Goal: Find specific fact: Find specific page/section

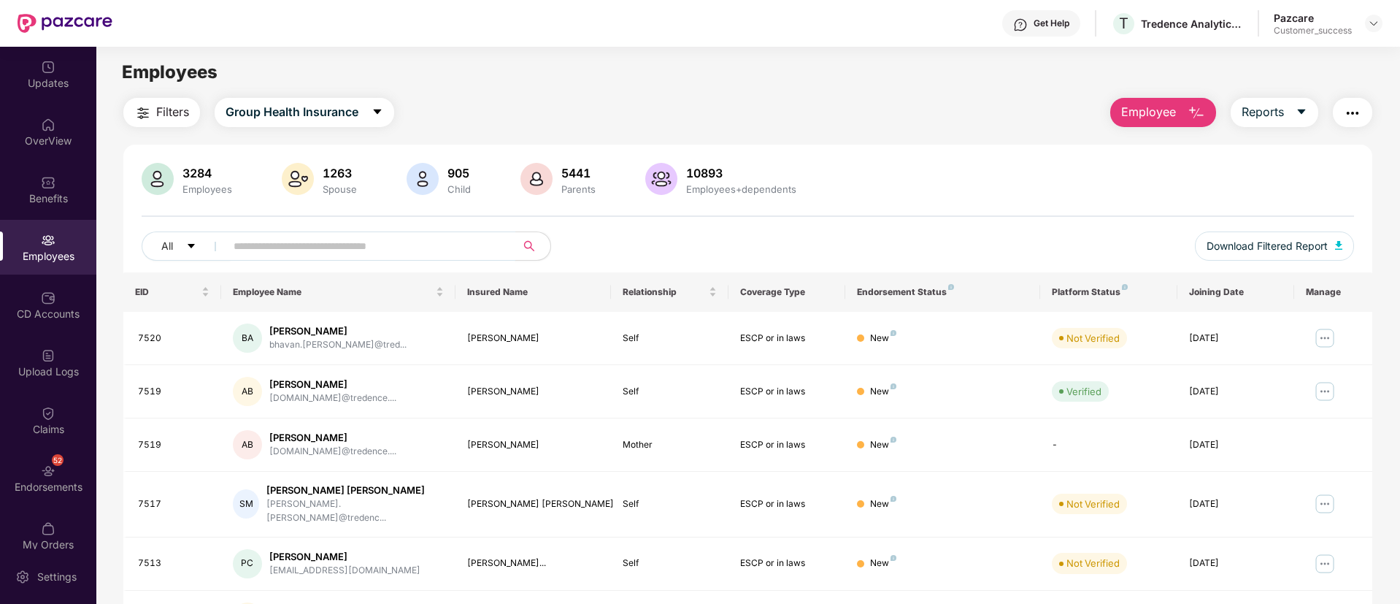
scroll to position [0, 1]
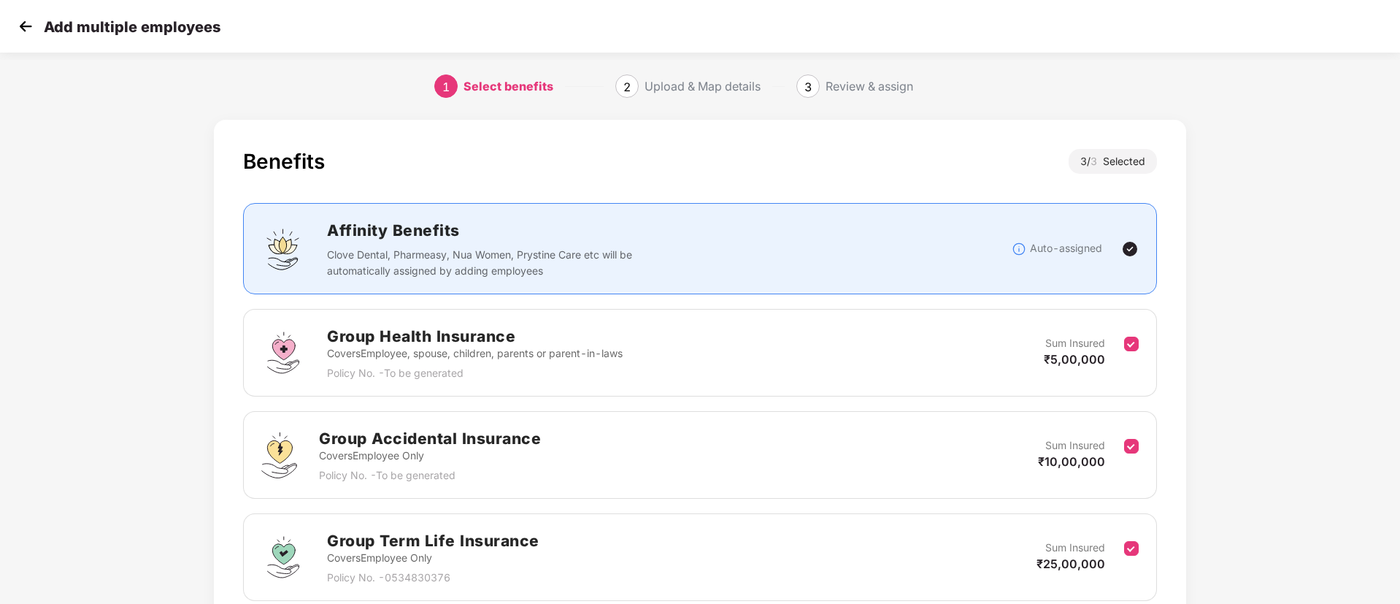
drag, startPoint x: 12, startPoint y: 23, endPoint x: 22, endPoint y: 28, distance: 11.1
click at [22, 28] on div "Add multiple employees" at bounding box center [700, 26] width 1400 height 53
click at [22, 28] on img at bounding box center [26, 26] width 22 height 22
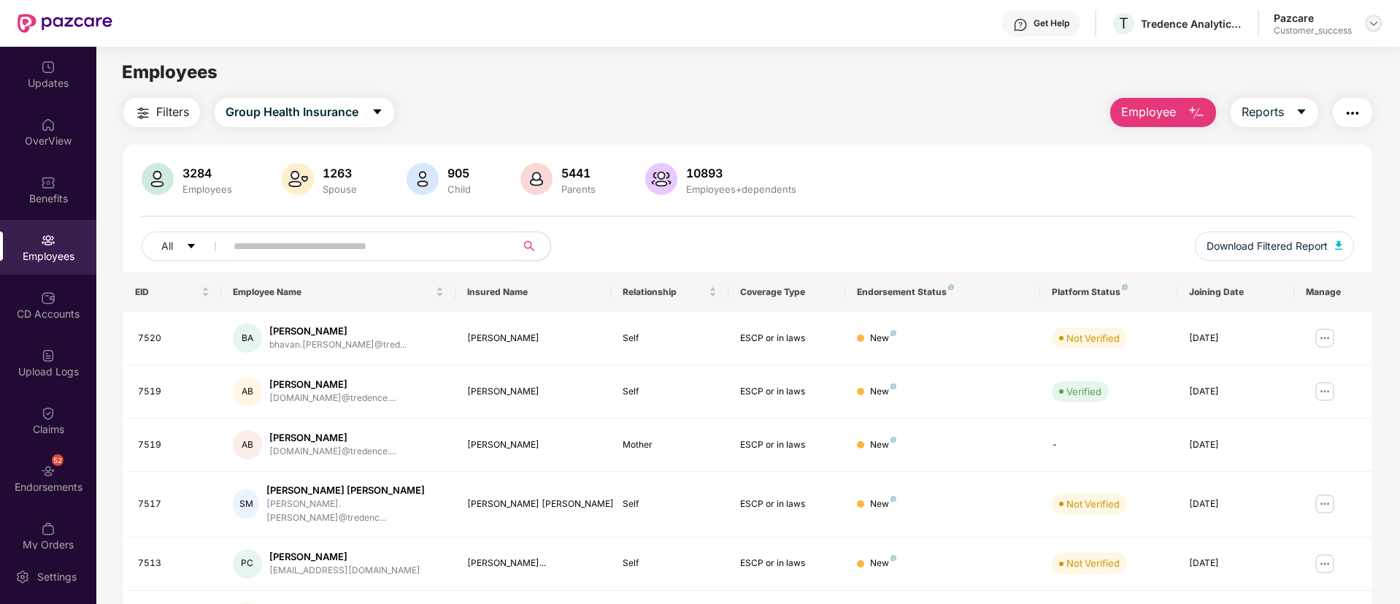
click at [1368, 18] on img at bounding box center [1374, 24] width 12 height 12
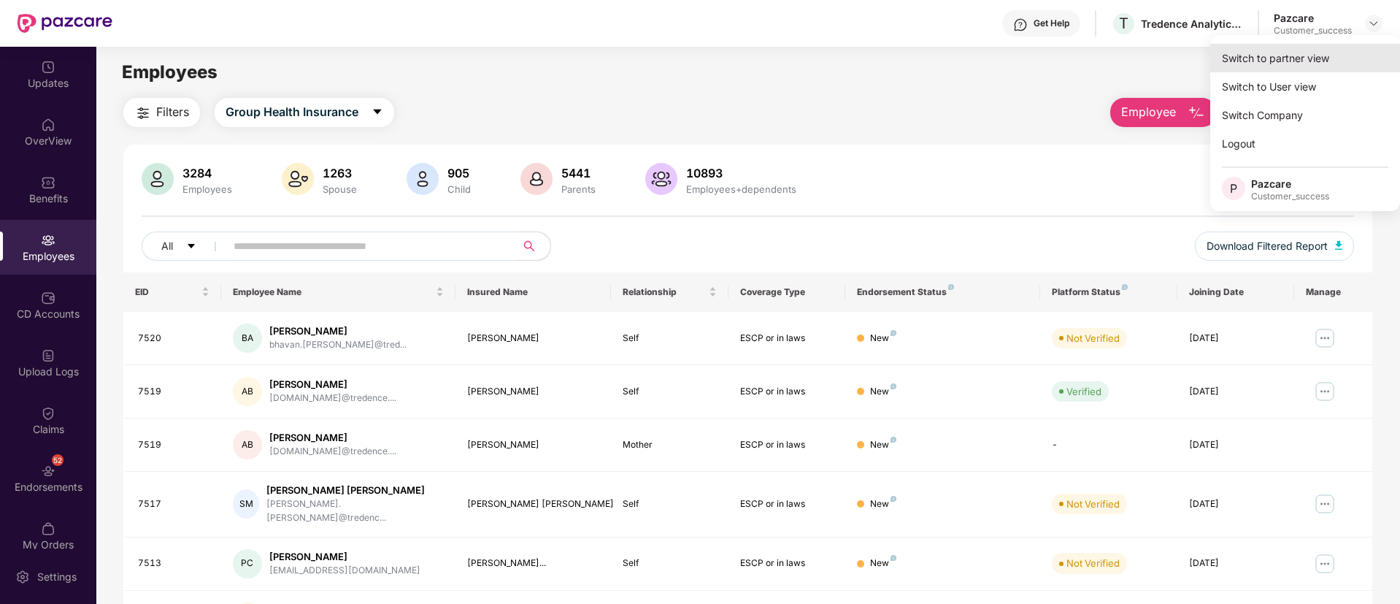
click at [1299, 54] on div "Switch to partner view" at bounding box center [1305, 58] width 190 height 28
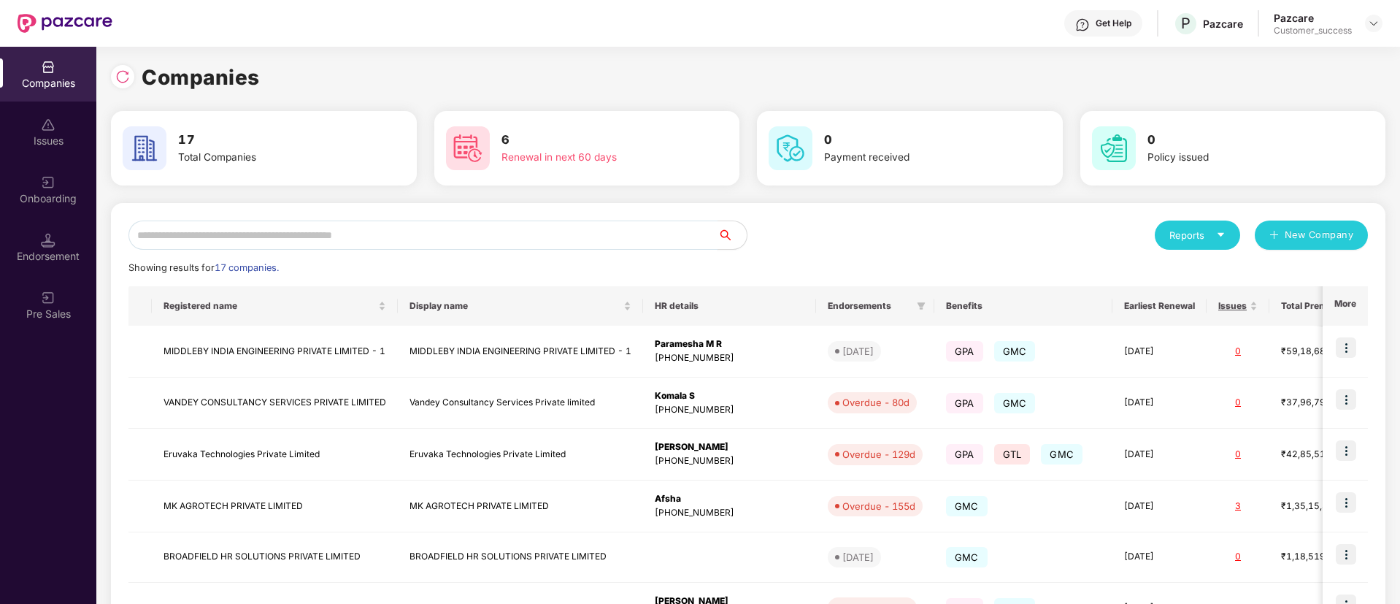
click at [395, 242] on input "text" at bounding box center [422, 234] width 589 height 29
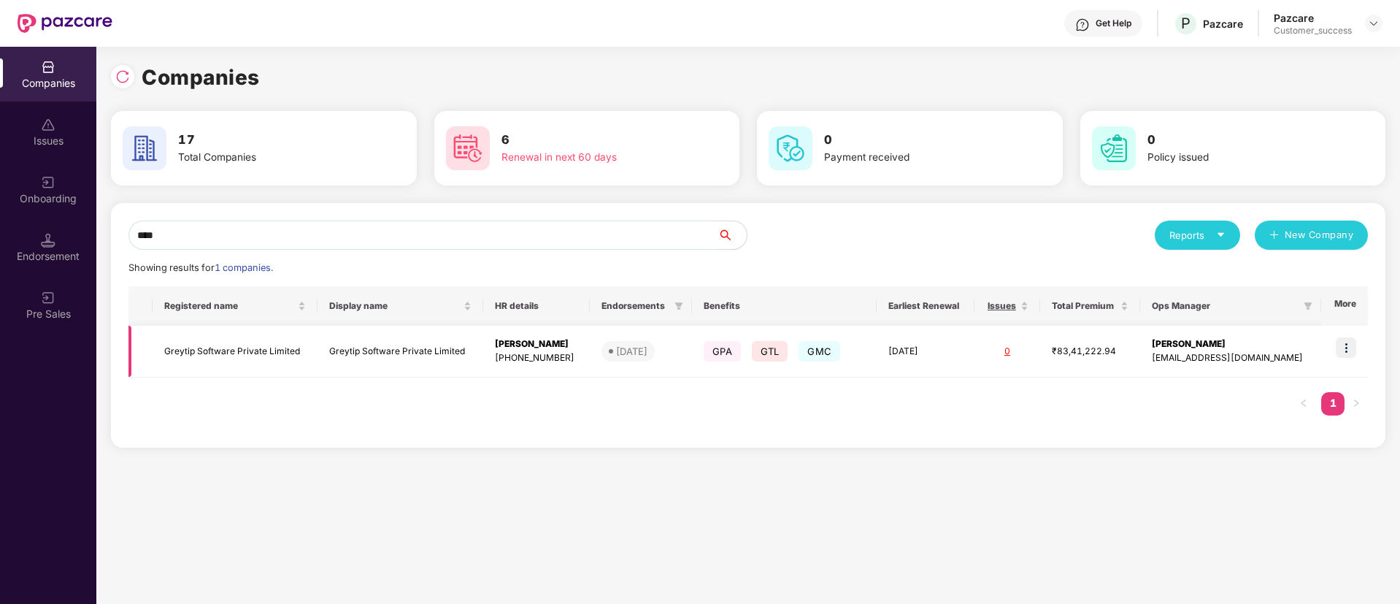
type input "****"
click at [403, 334] on td "Greytip Software Private Limited" at bounding box center [399, 352] width 165 height 52
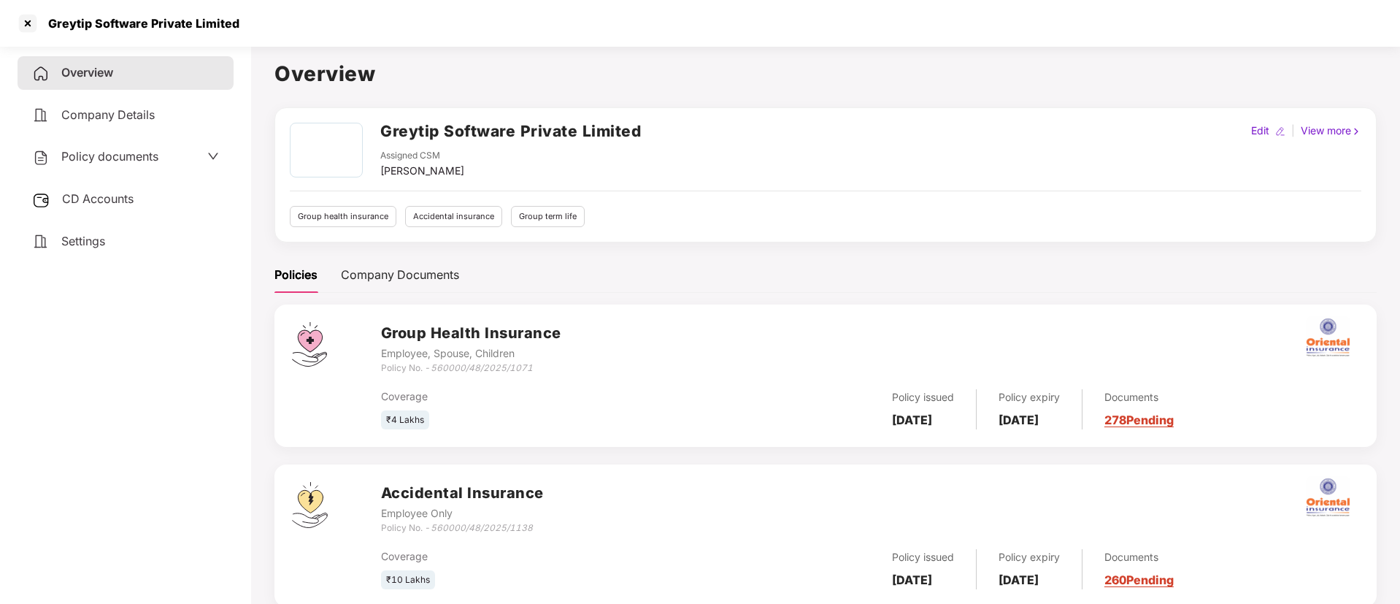
click at [155, 161] on span "Policy documents" at bounding box center [109, 156] width 97 height 15
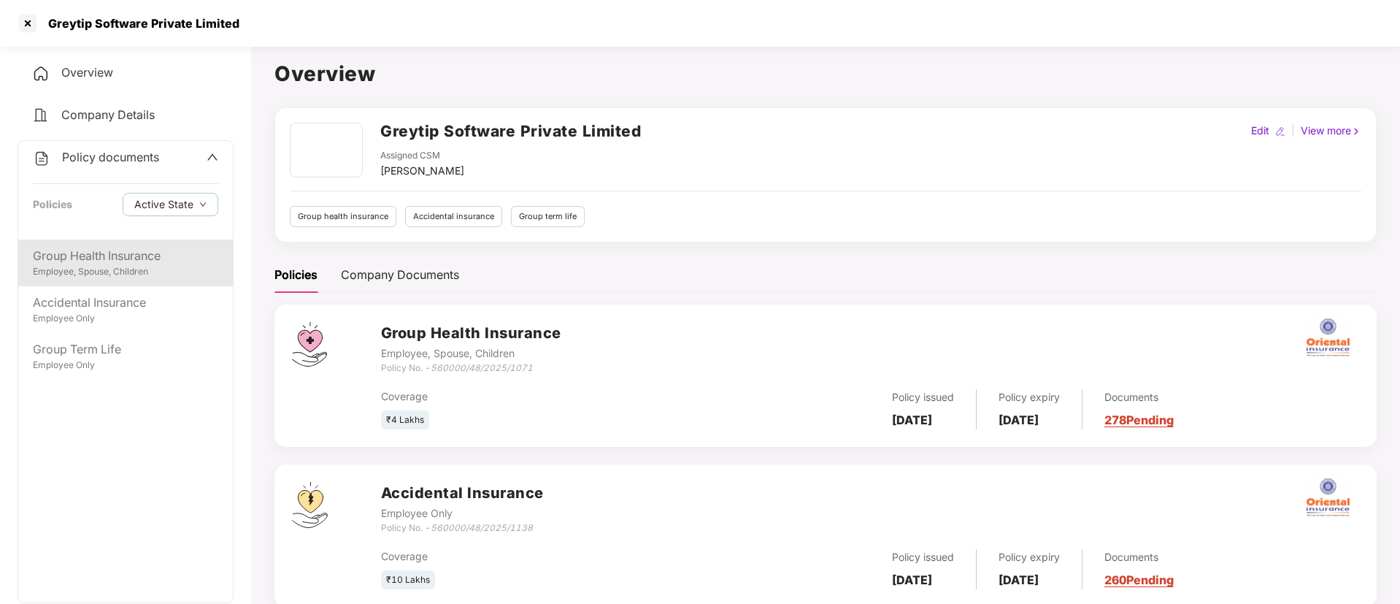
click at [96, 259] on div "Group Health Insurance" at bounding box center [125, 256] width 185 height 18
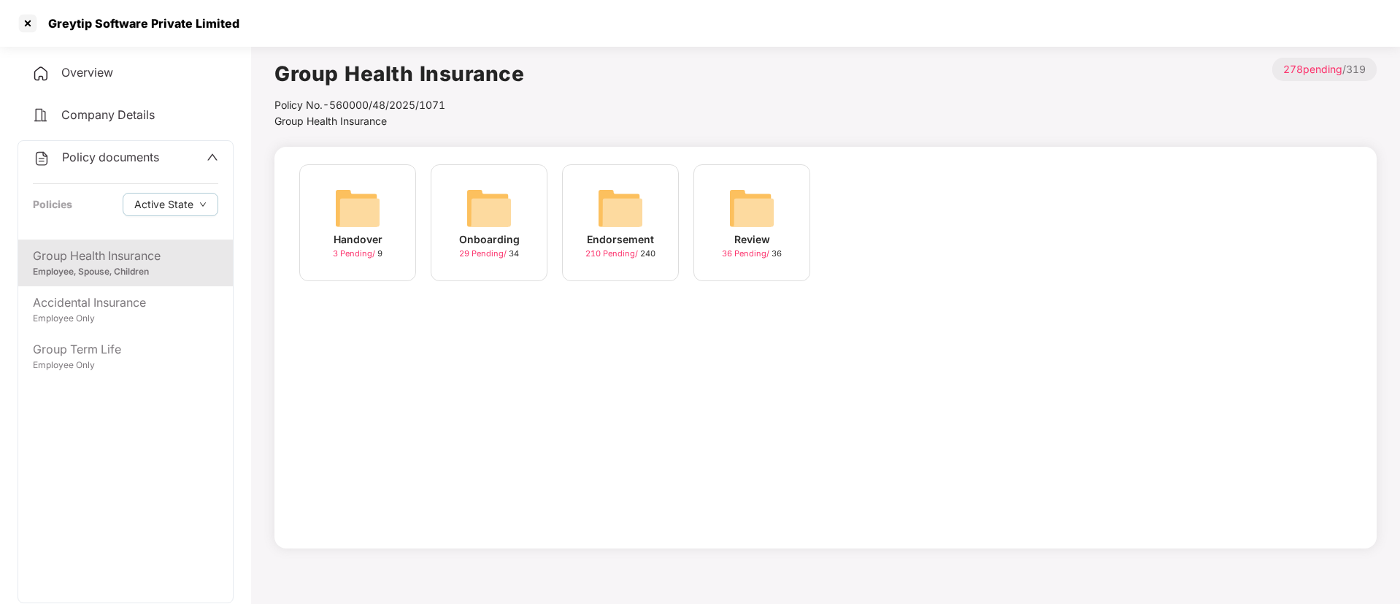
click at [499, 212] on img at bounding box center [489, 208] width 47 height 47
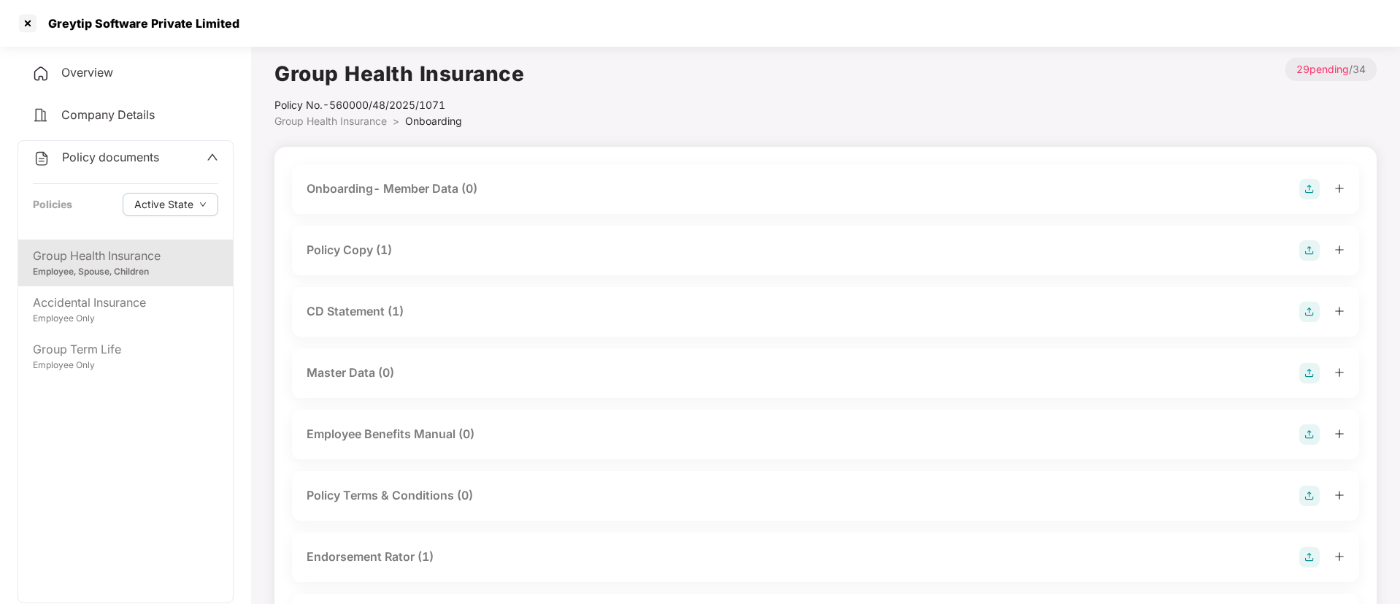
click at [463, 242] on div "Policy Copy (1)" at bounding box center [826, 250] width 1038 height 20
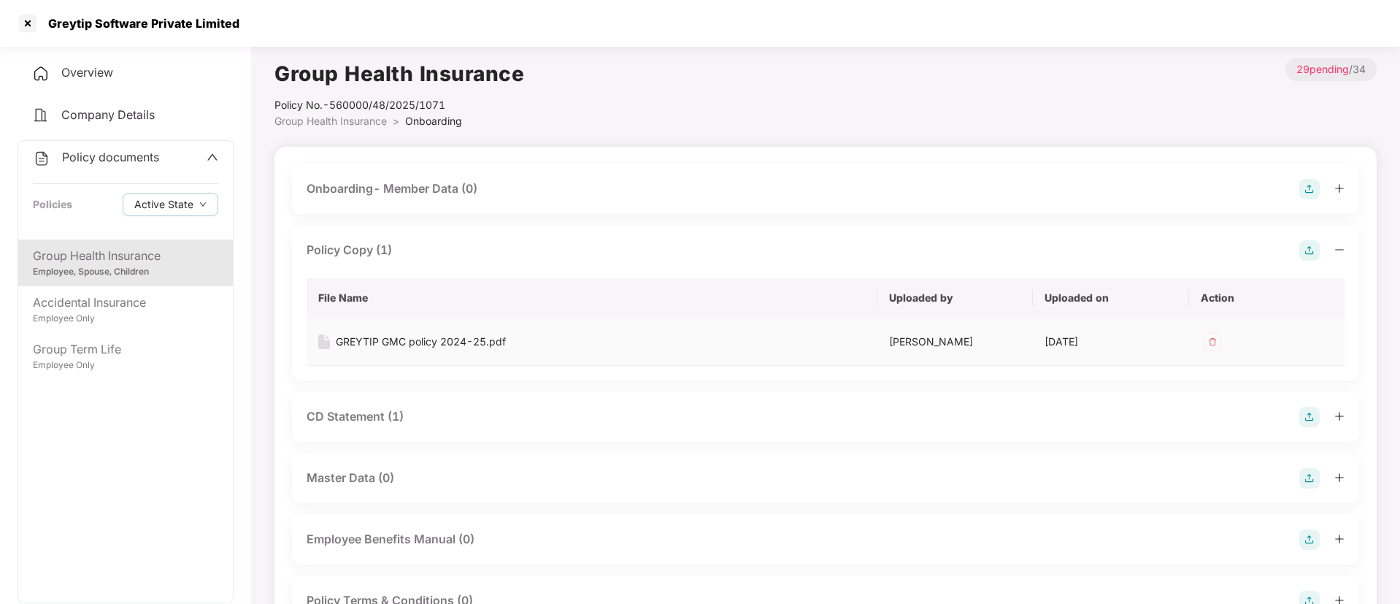
click at [448, 341] on div "GREYTIP GMC policy 2024-25.pdf" at bounding box center [421, 342] width 170 height 16
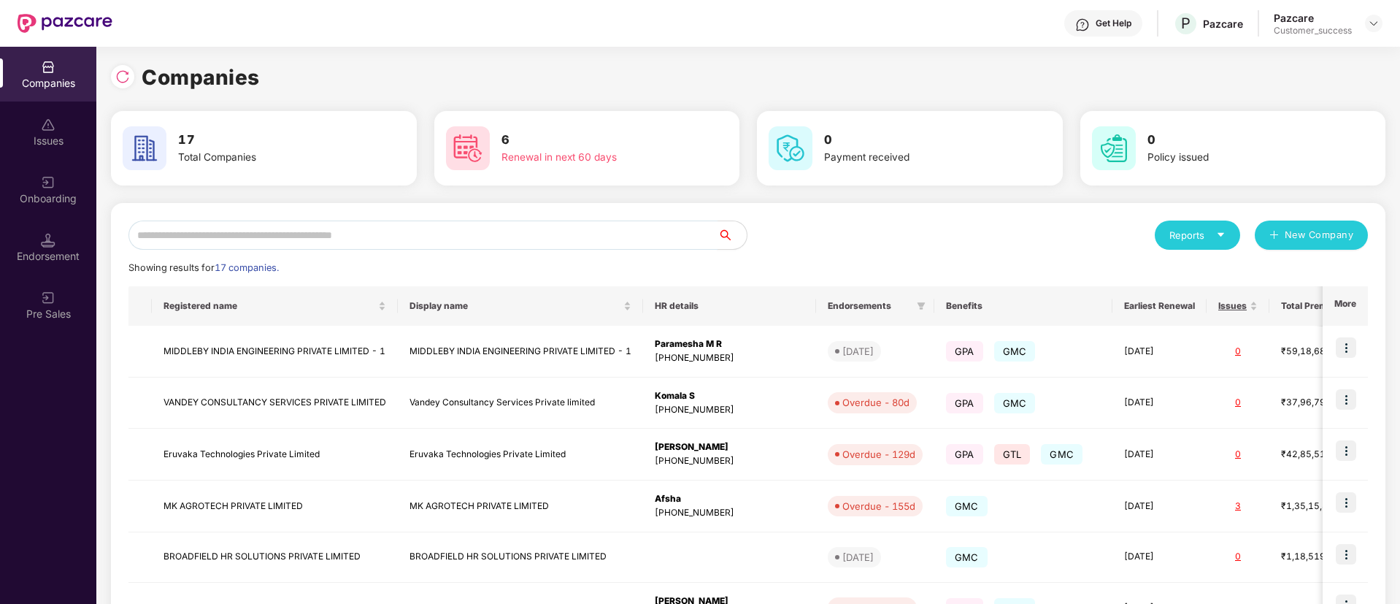
click at [385, 244] on input "text" at bounding box center [422, 234] width 589 height 29
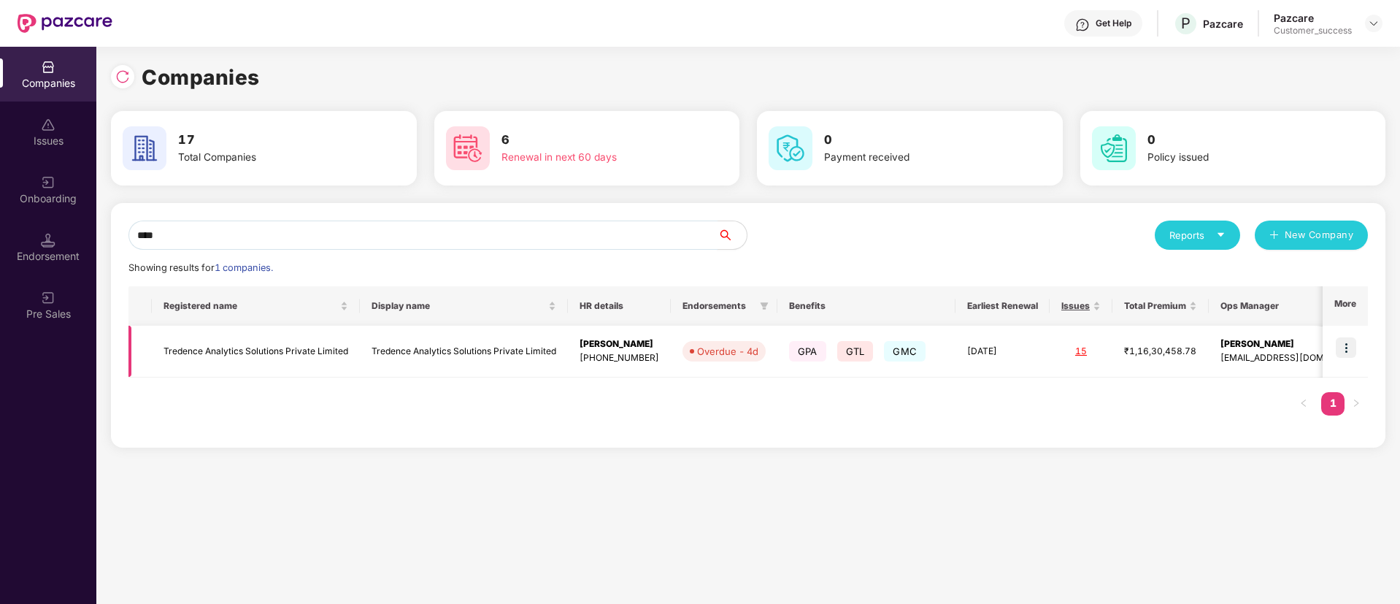
type input "****"
click at [1345, 342] on img at bounding box center [1346, 347] width 20 height 20
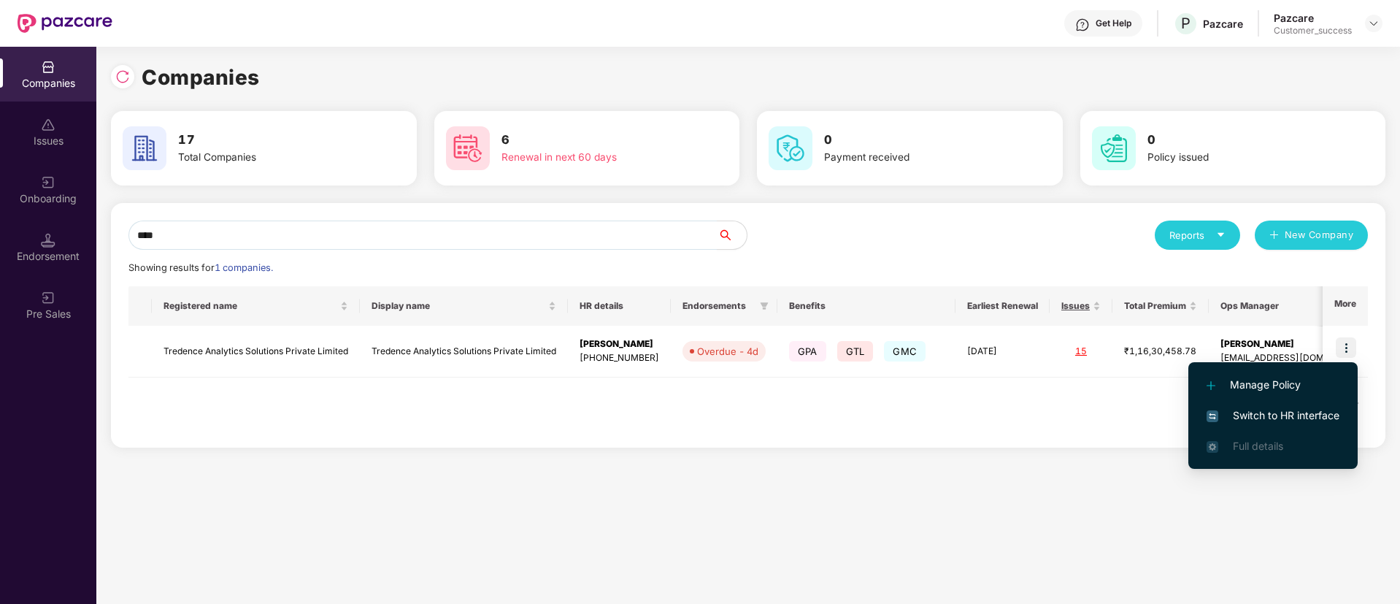
click at [1268, 407] on span "Switch to HR interface" at bounding box center [1272, 415] width 133 height 16
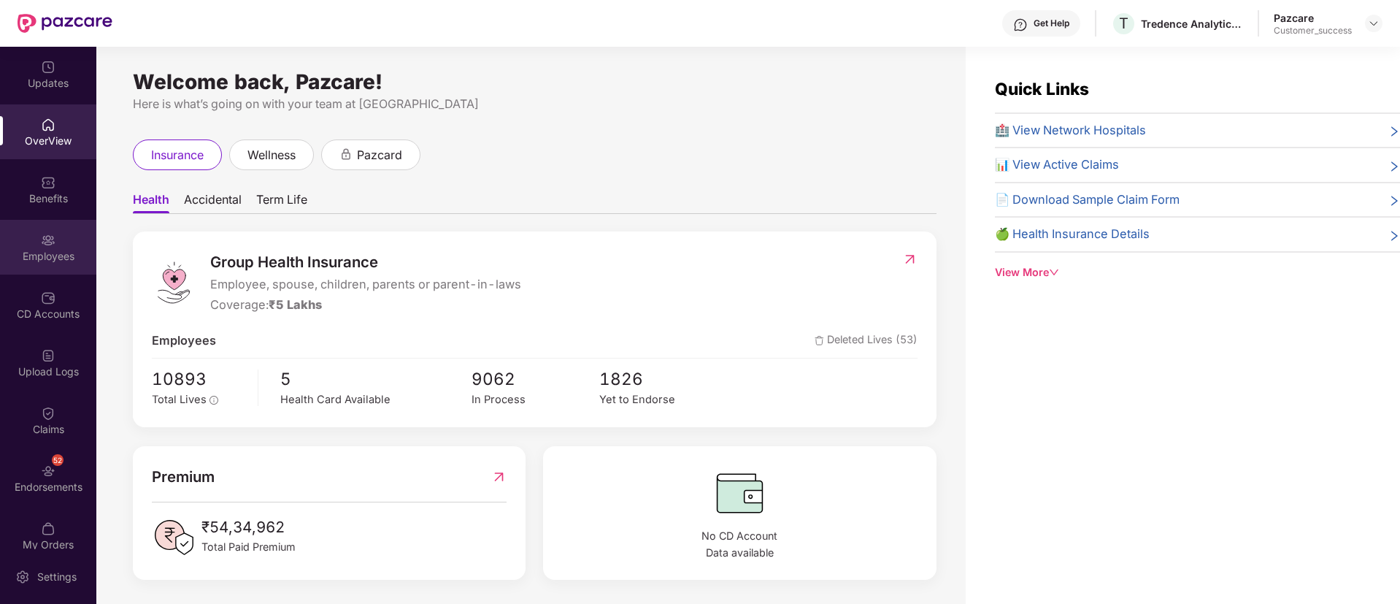
click at [20, 245] on div "Employees" at bounding box center [48, 247] width 96 height 55
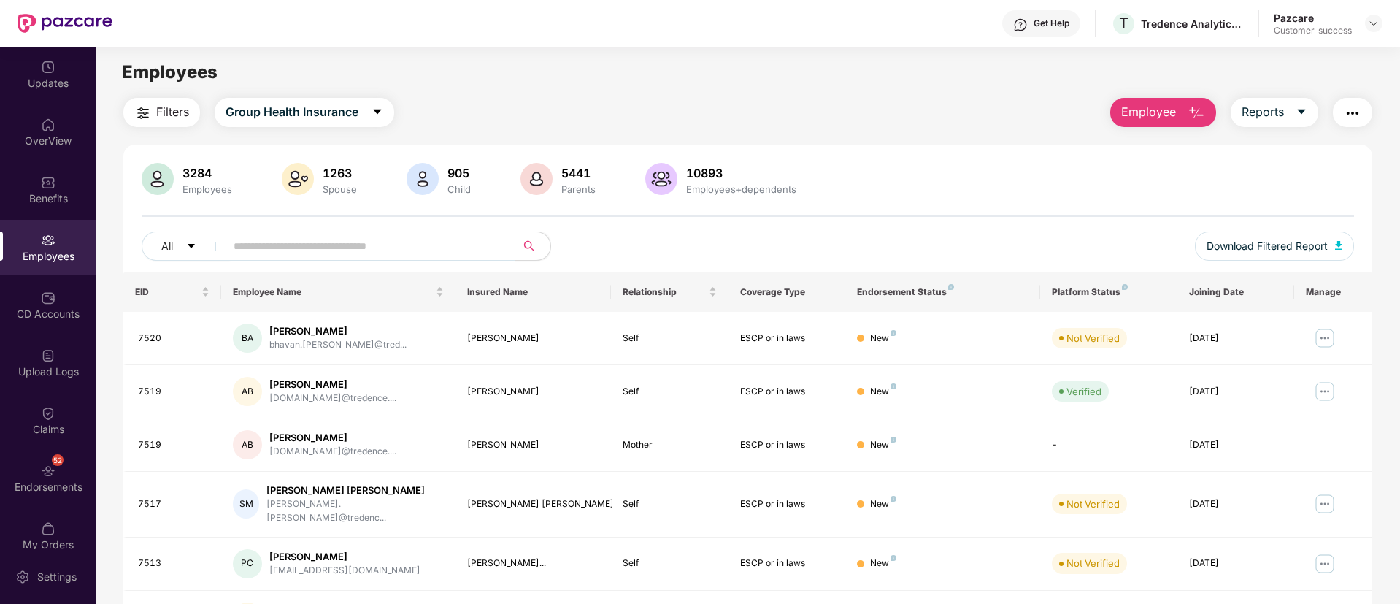
paste input "**********"
click at [307, 238] on input "text" at bounding box center [365, 246] width 262 height 22
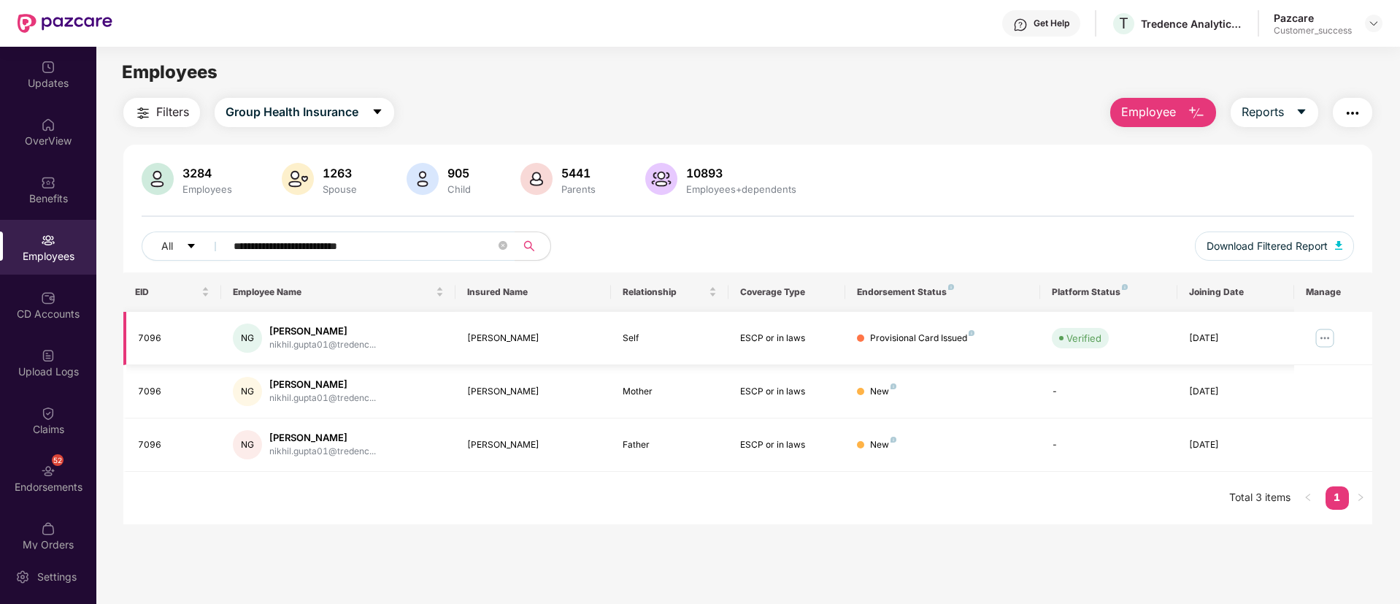
click at [153, 338] on div "7096" at bounding box center [174, 338] width 72 height 14
copy div "7096"
click at [297, 238] on input "**********" at bounding box center [365, 246] width 262 height 22
paste input "***"
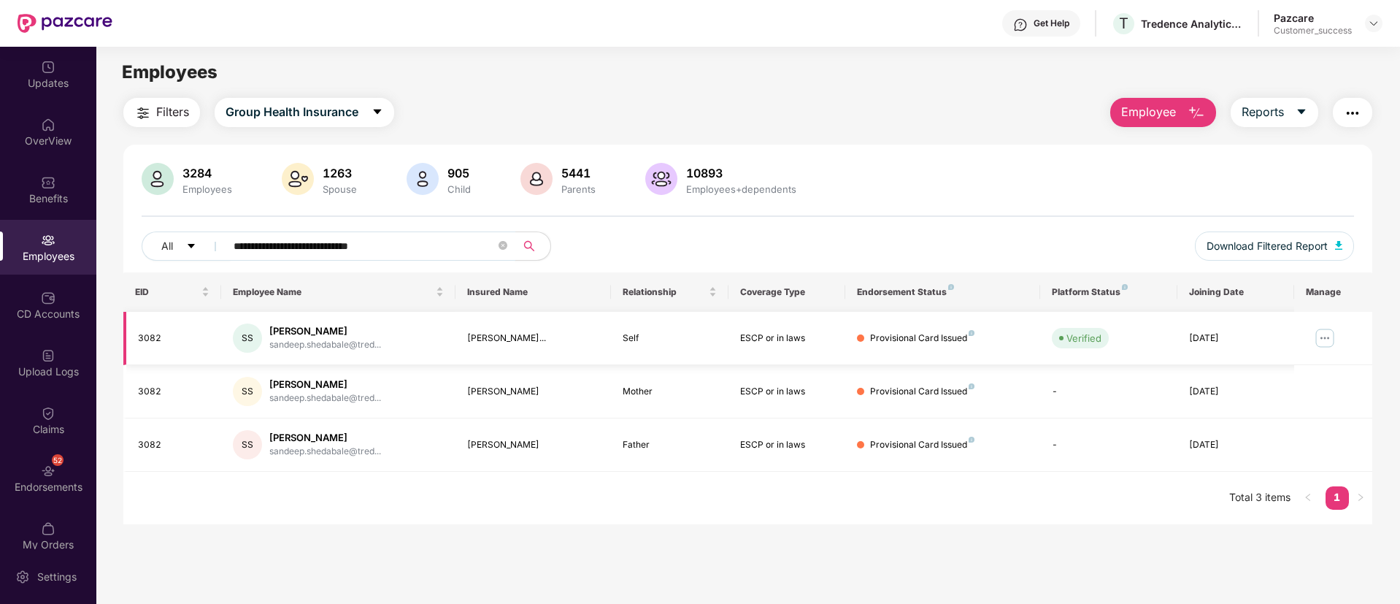
click at [157, 334] on div "3082" at bounding box center [174, 338] width 72 height 14
copy div "3082"
click at [338, 242] on input "**********" at bounding box center [365, 246] width 262 height 22
paste input "text"
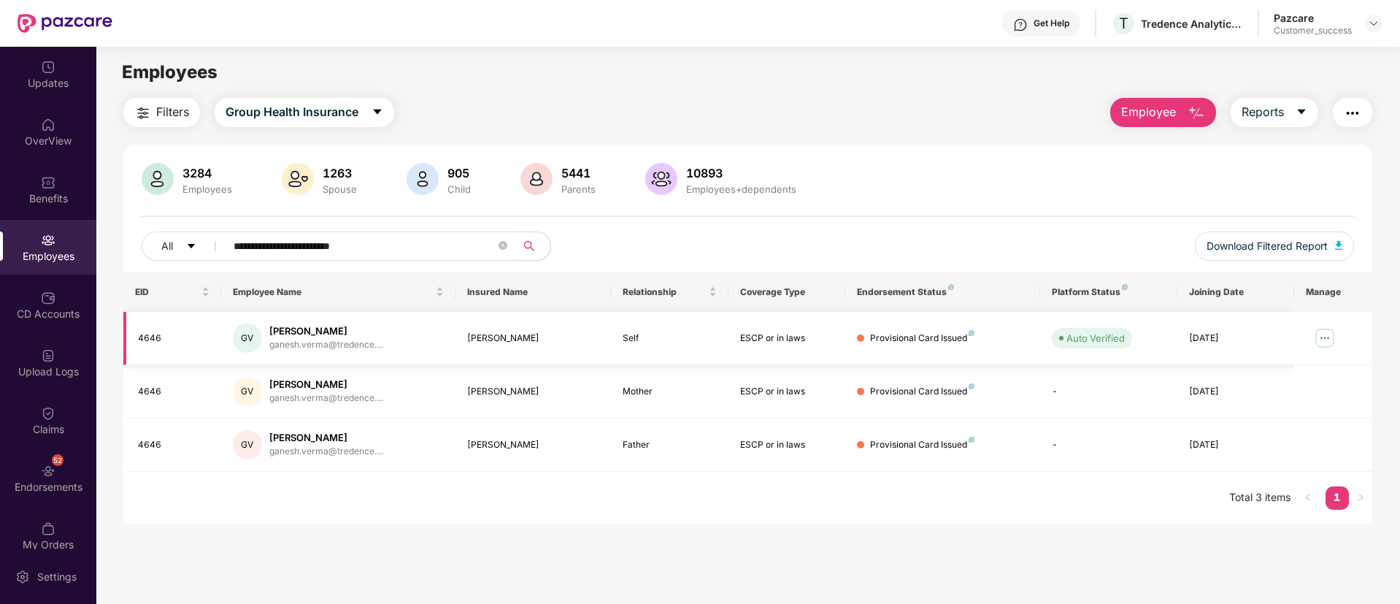
click at [153, 334] on div "4646" at bounding box center [174, 338] width 72 height 14
copy div "4646"
click at [438, 251] on input "**********" at bounding box center [365, 246] width 262 height 22
paste input "**"
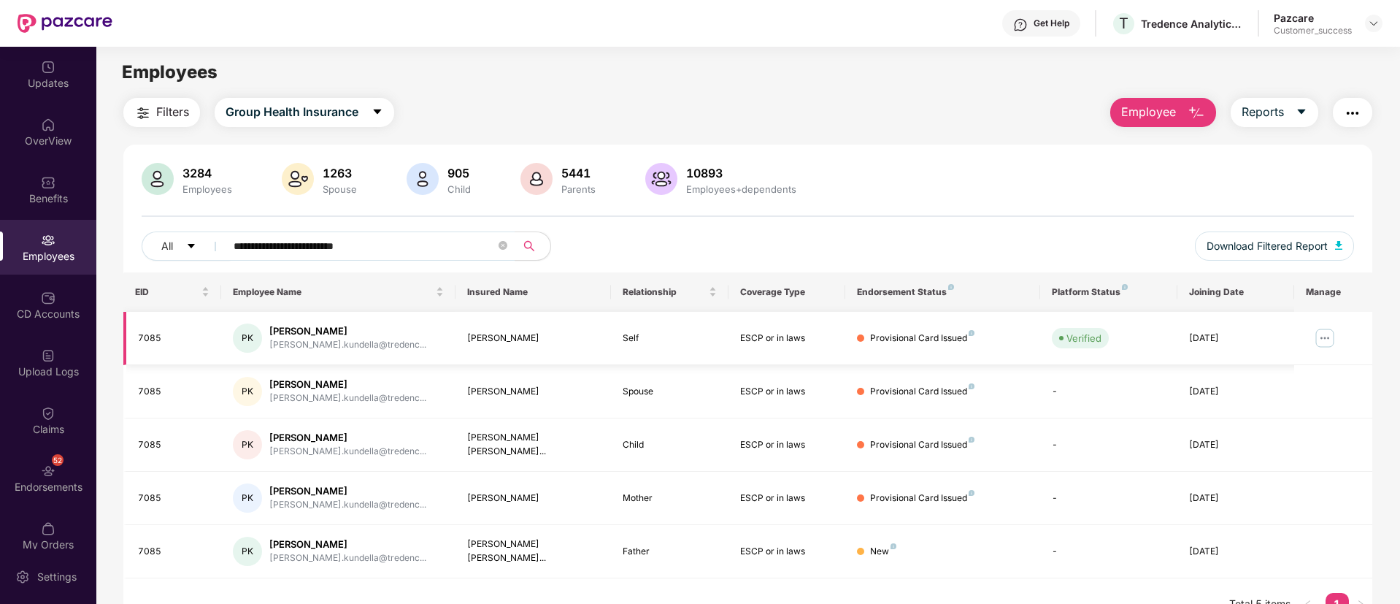
click at [152, 338] on div "7085" at bounding box center [174, 338] width 72 height 14
copy div "7085"
click at [399, 252] on input "**********" at bounding box center [365, 246] width 262 height 22
paste input "text"
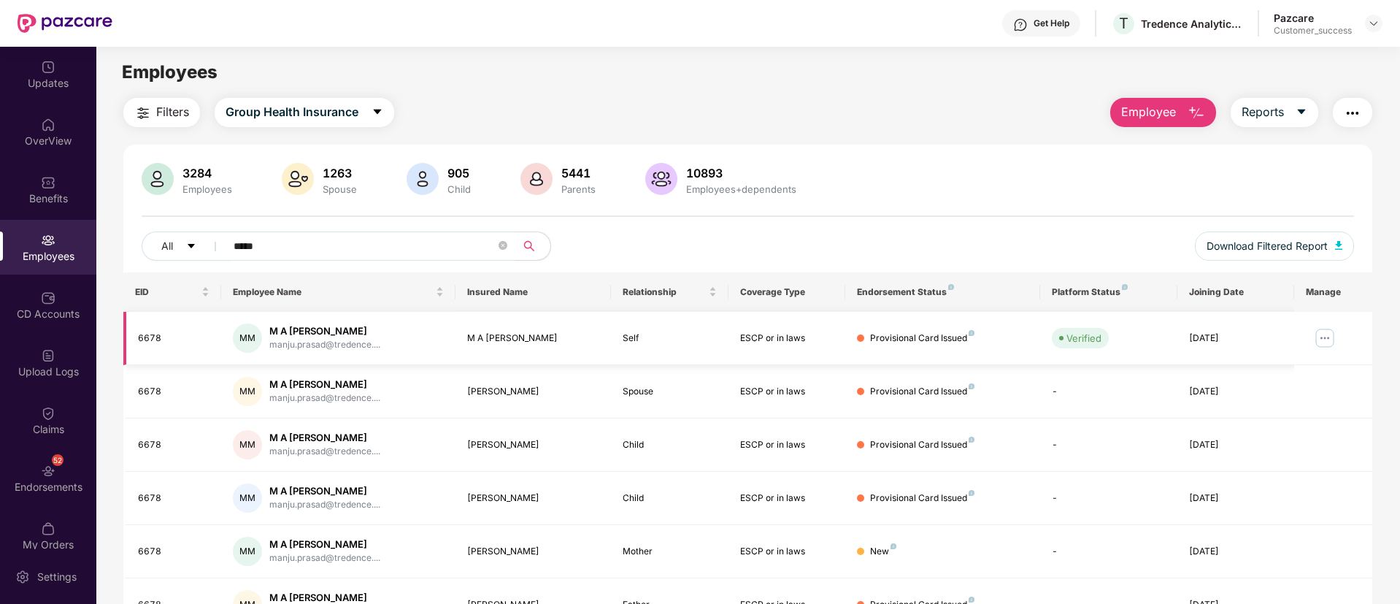
click at [145, 336] on div "6678" at bounding box center [174, 338] width 72 height 14
copy div "6678"
click at [342, 243] on input "****" at bounding box center [365, 246] width 262 height 22
paste input "**********"
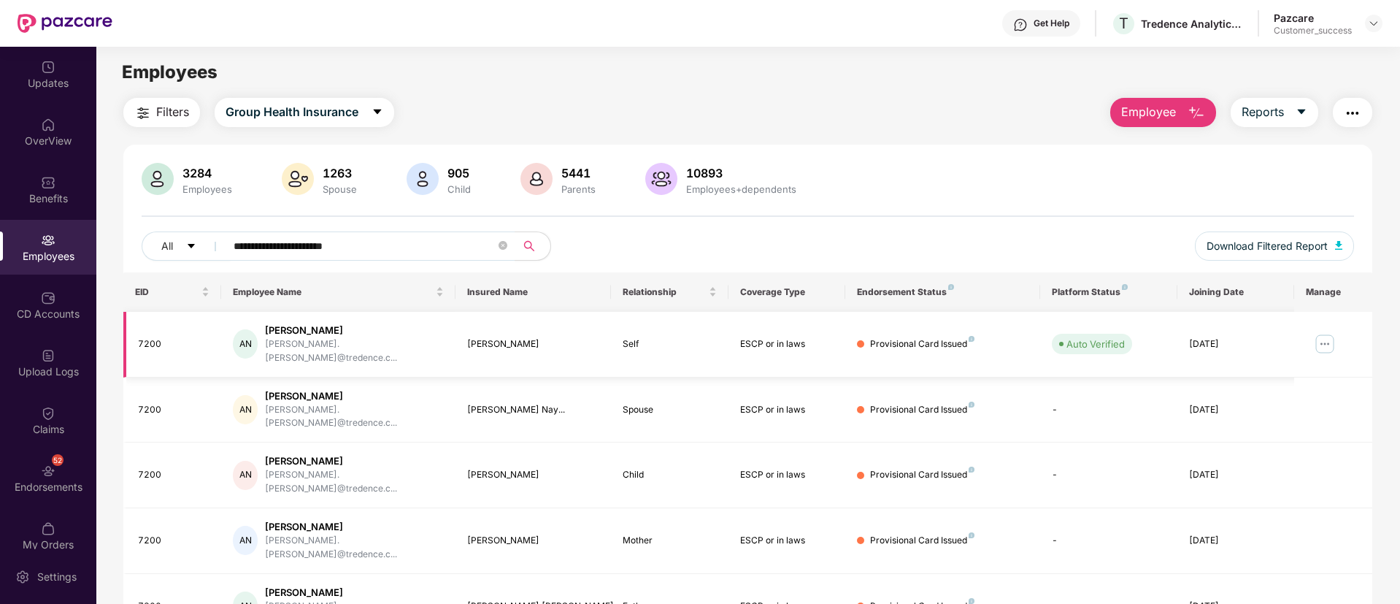
click at [154, 339] on div "7200" at bounding box center [174, 344] width 72 height 14
copy div "7200"
click at [154, 339] on div "7200" at bounding box center [174, 344] width 72 height 14
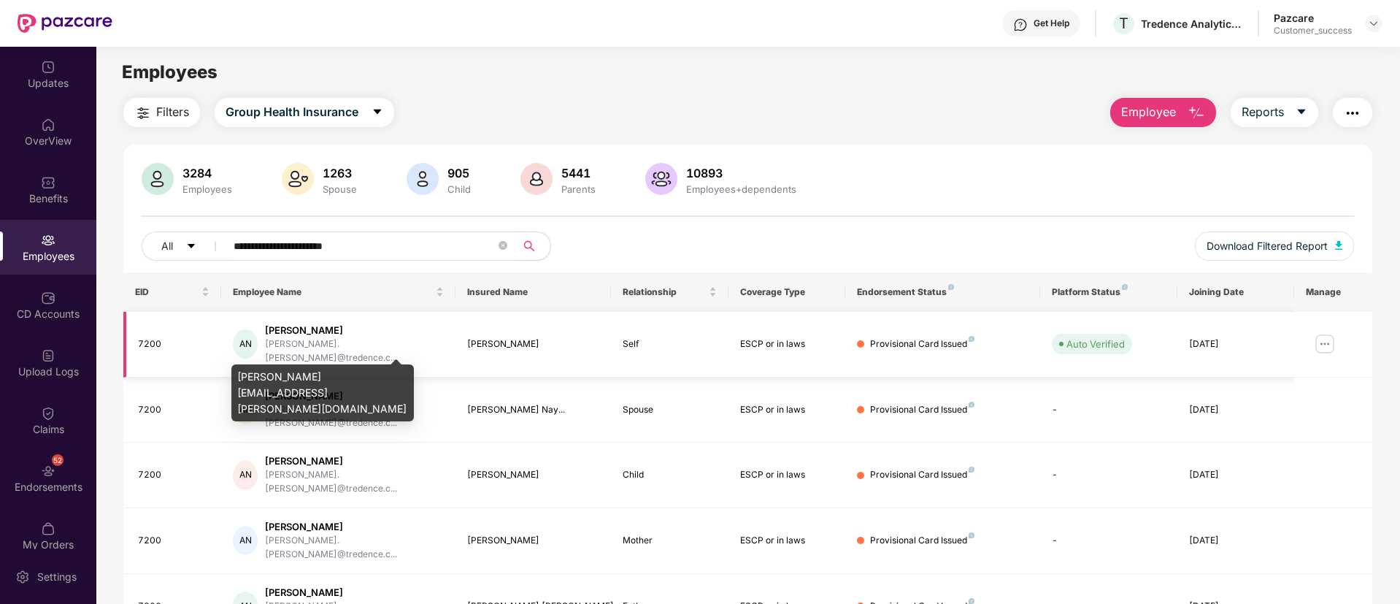
click at [346, 342] on div "arnab.nayek@tredence.c..." at bounding box center [354, 351] width 178 height 28
copy div "arnab.nayek@tredence.c..."
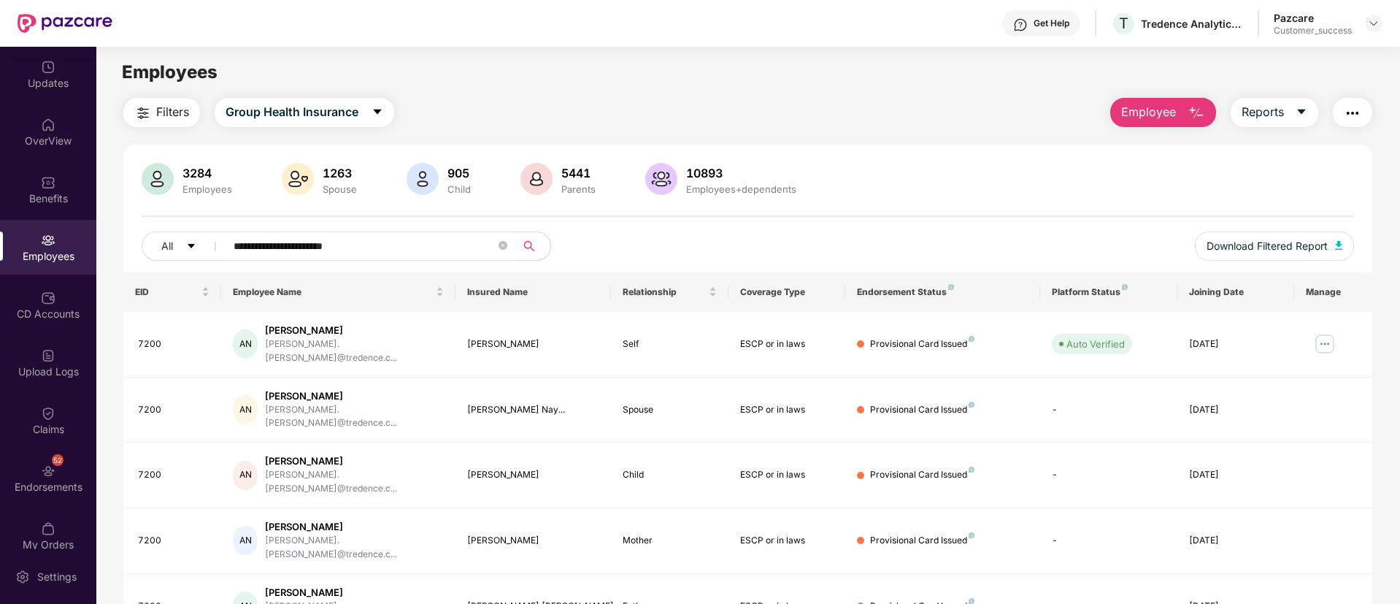
click at [412, 246] on input "**********" at bounding box center [365, 246] width 262 height 22
paste input "text"
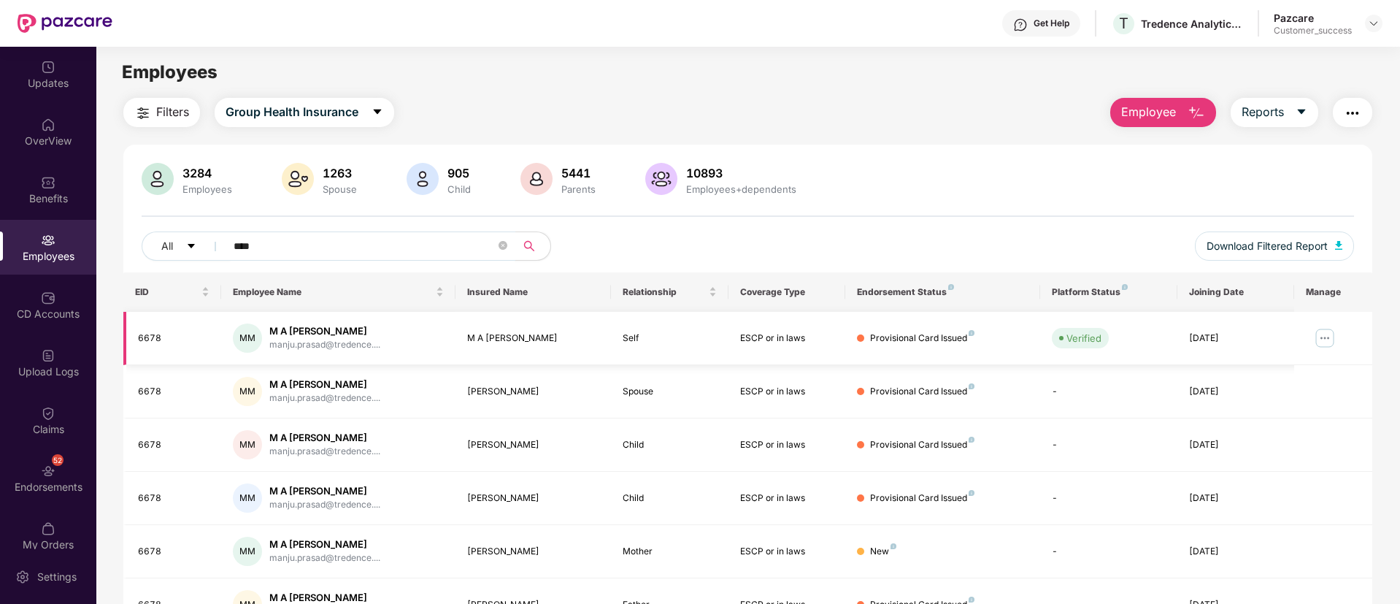
type input "****"
click at [339, 348] on div "manju.prasad@tredence...." at bounding box center [324, 345] width 111 height 14
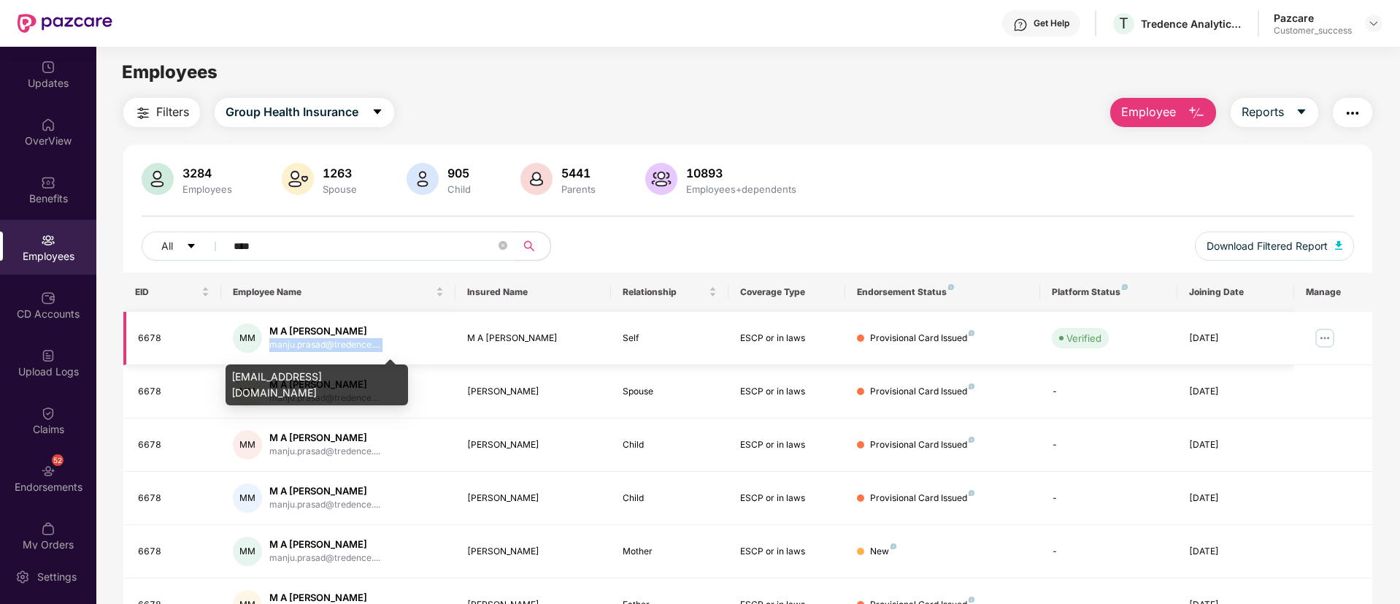
click at [339, 348] on div "manju.prasad@tredence...." at bounding box center [324, 345] width 111 height 14
copy div "manju.prasad@tredence...."
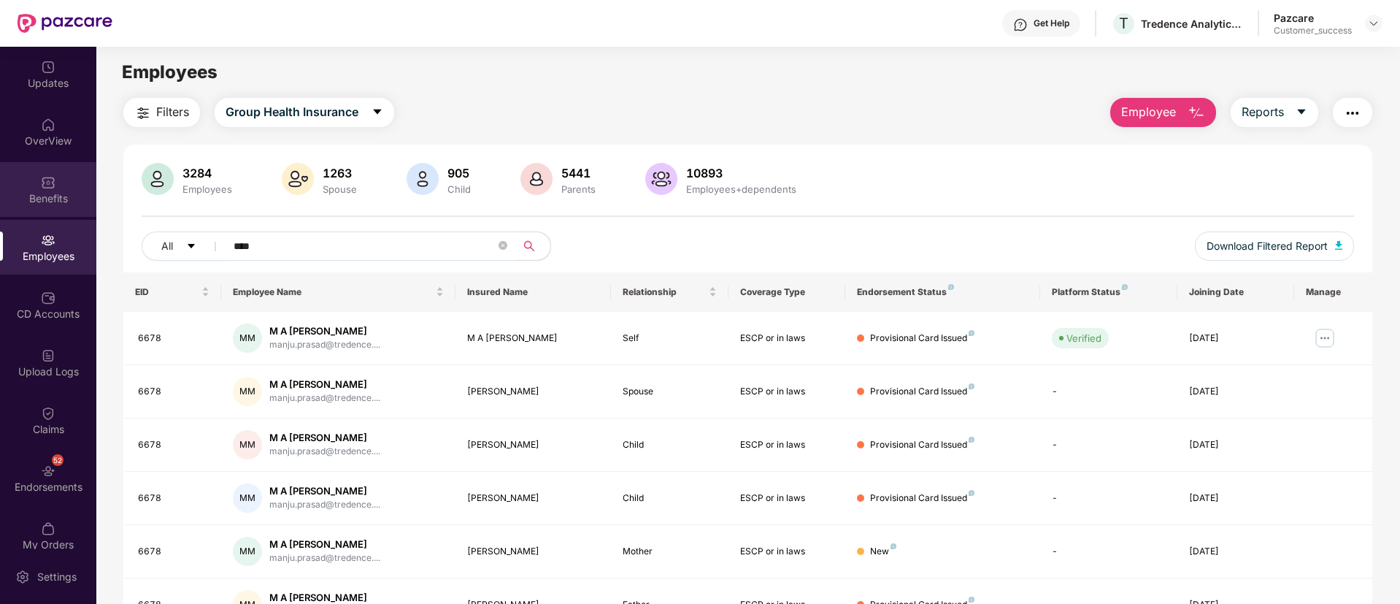
click at [36, 188] on div "Benefits" at bounding box center [48, 189] width 96 height 55
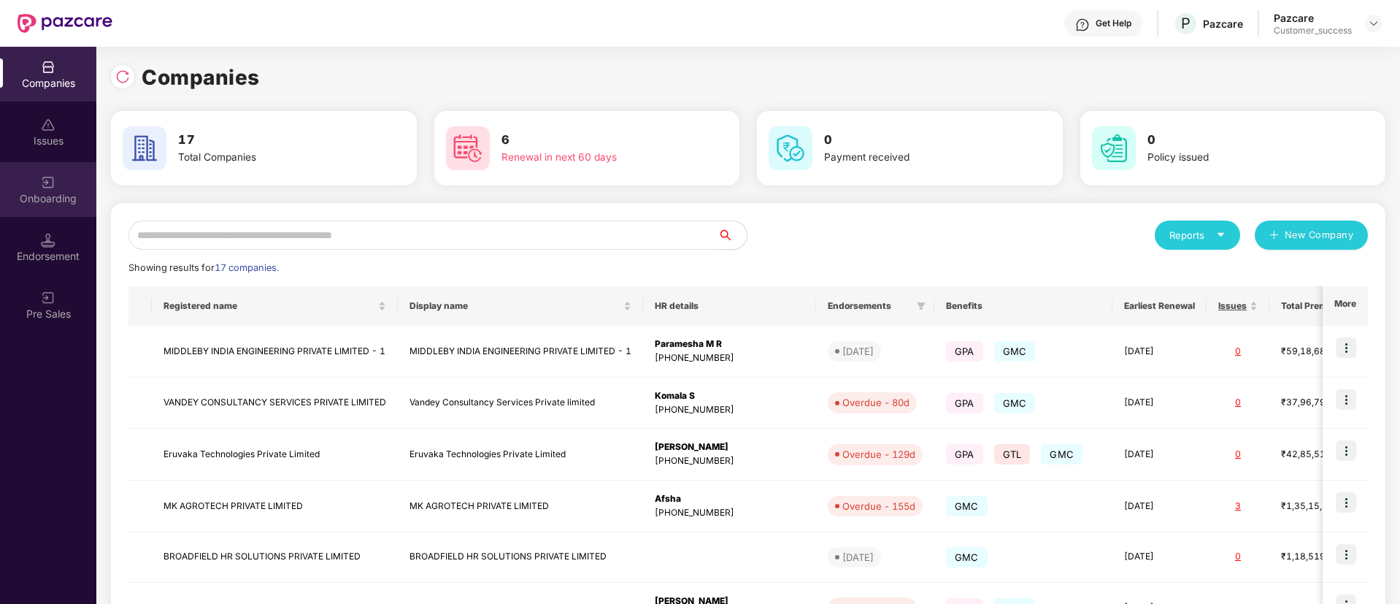
click at [60, 203] on div "Onboarding" at bounding box center [48, 198] width 96 height 15
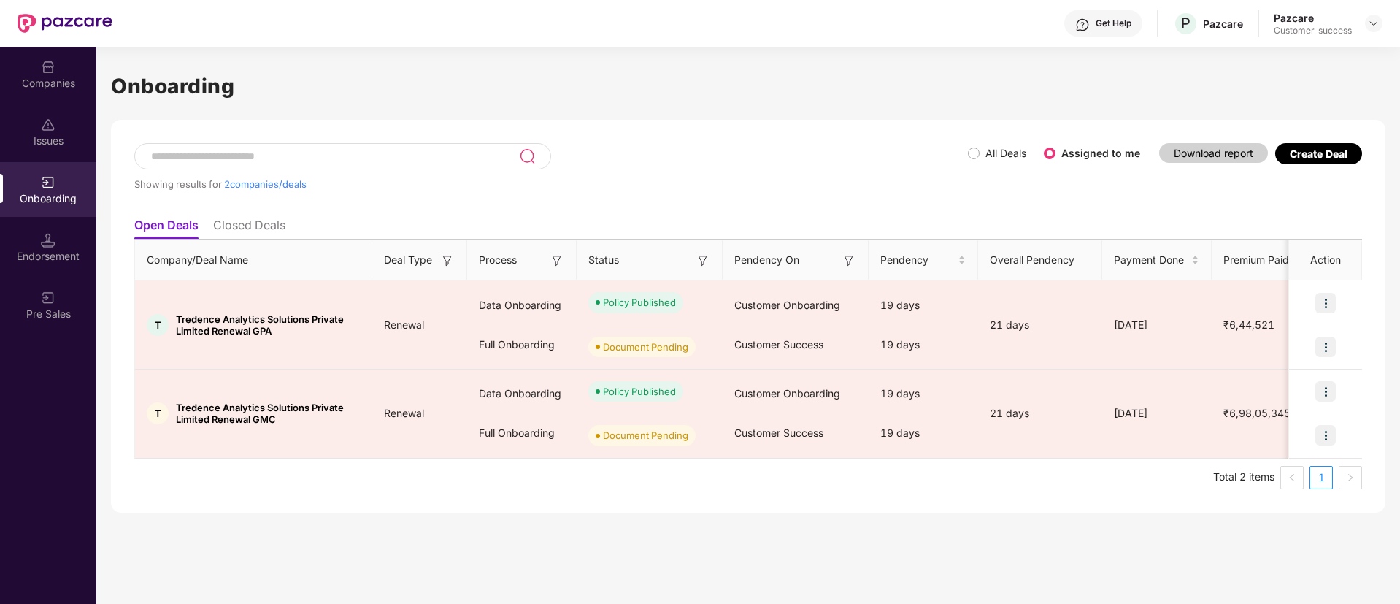
click at [985, 160] on span "All Deals" at bounding box center [1005, 153] width 53 height 16
click at [1084, 149] on label "Assigned to me" at bounding box center [1103, 153] width 74 height 12
click at [1063, 156] on span "Assigned to me" at bounding box center [1103, 153] width 86 height 16
click at [55, 277] on div "Pre Sales" at bounding box center [48, 304] width 96 height 55
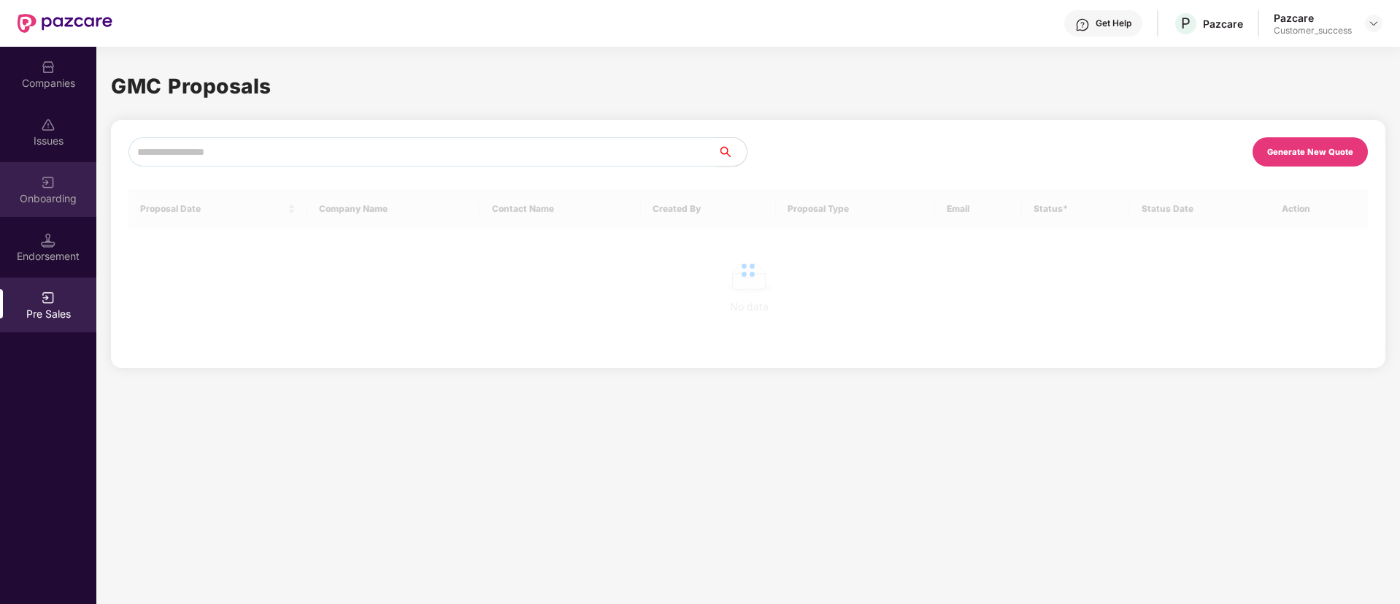
click at [43, 202] on div "Onboarding" at bounding box center [48, 198] width 96 height 15
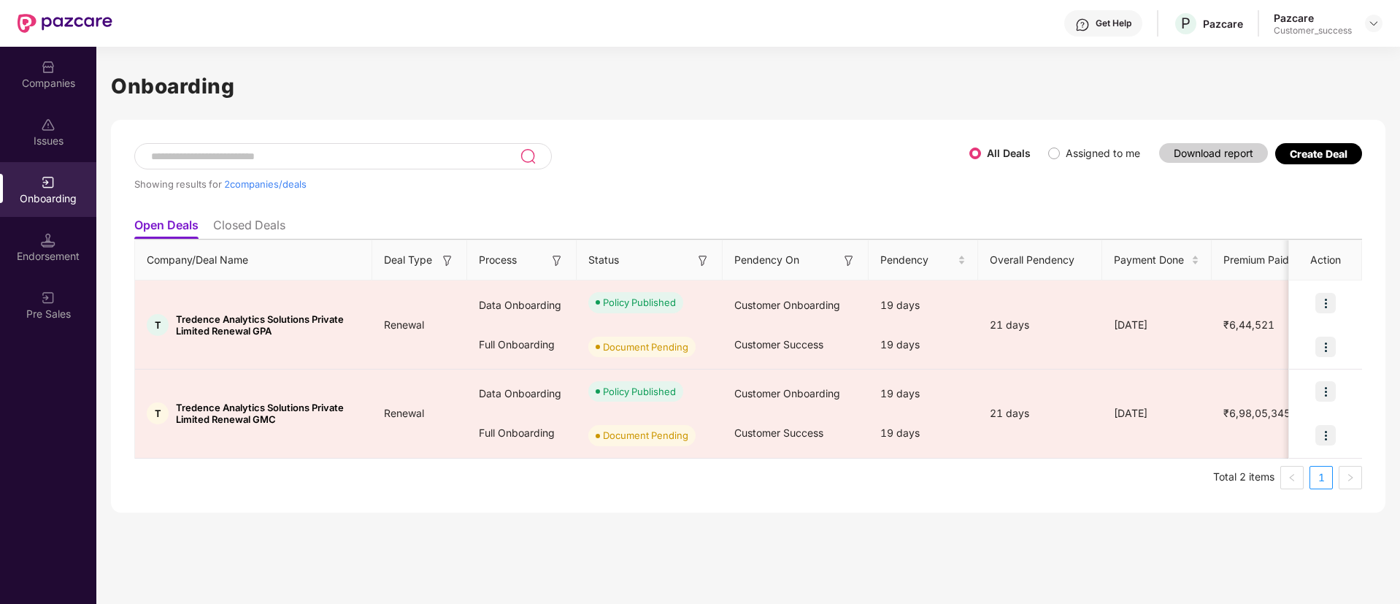
click at [1076, 147] on label "Assigned to me" at bounding box center [1103, 153] width 74 height 12
drag, startPoint x: 1044, startPoint y: 153, endPoint x: 753, endPoint y: 23, distance: 318.9
click at [753, 23] on div "Get Help P Pazcare Pazcare Customer_success Companies Issues Onboarding Endorse…" at bounding box center [700, 302] width 1400 height 604
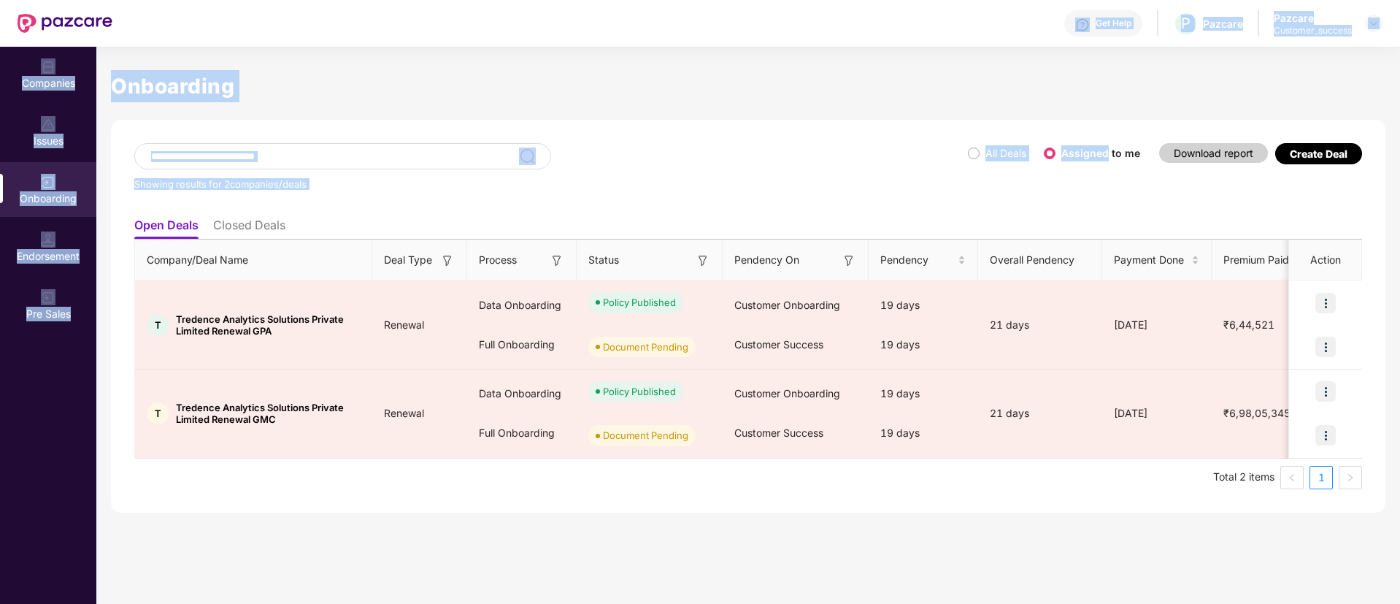
click at [812, 158] on div "Showing results for 2 companies/deals" at bounding box center [550, 176] width 833 height 67
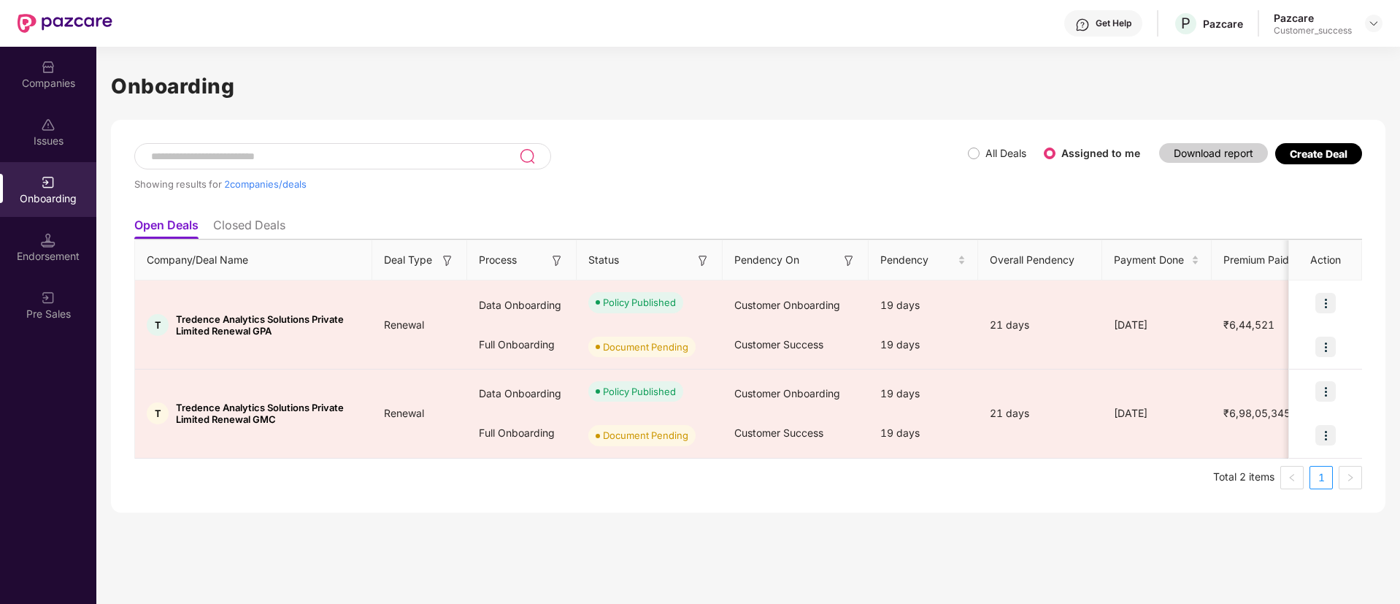
click at [271, 230] on li "Closed Deals" at bounding box center [249, 227] width 72 height 21
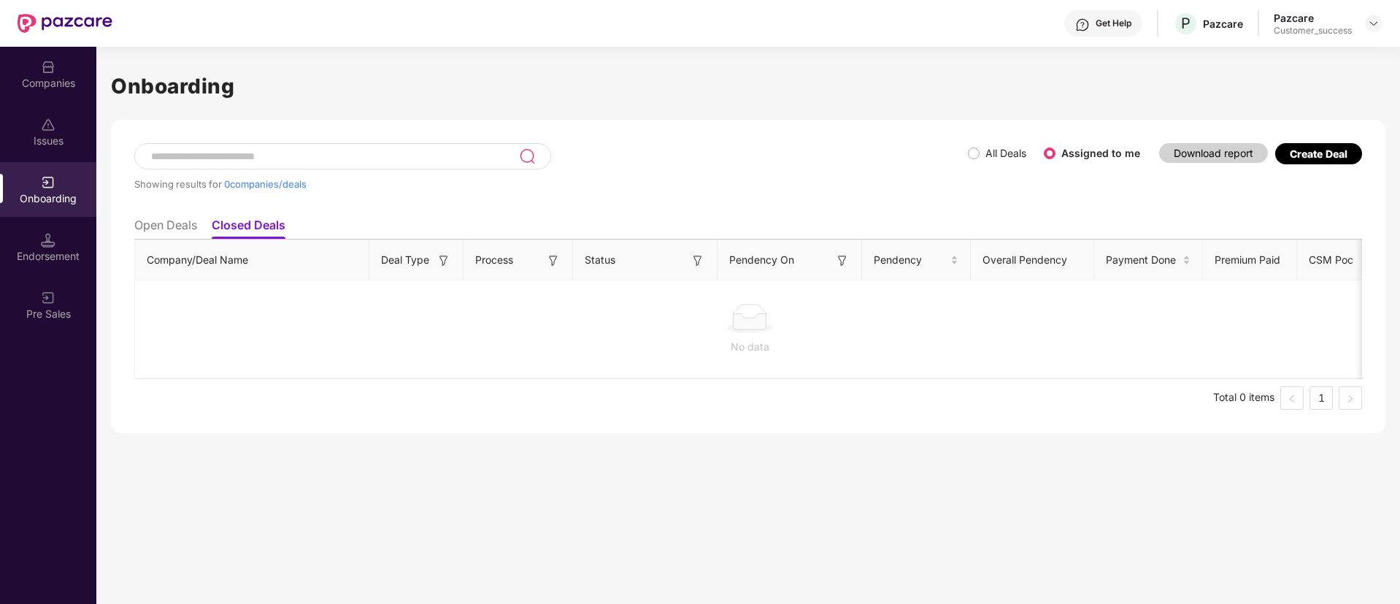
click at [163, 237] on li "Open Deals" at bounding box center [165, 227] width 63 height 21
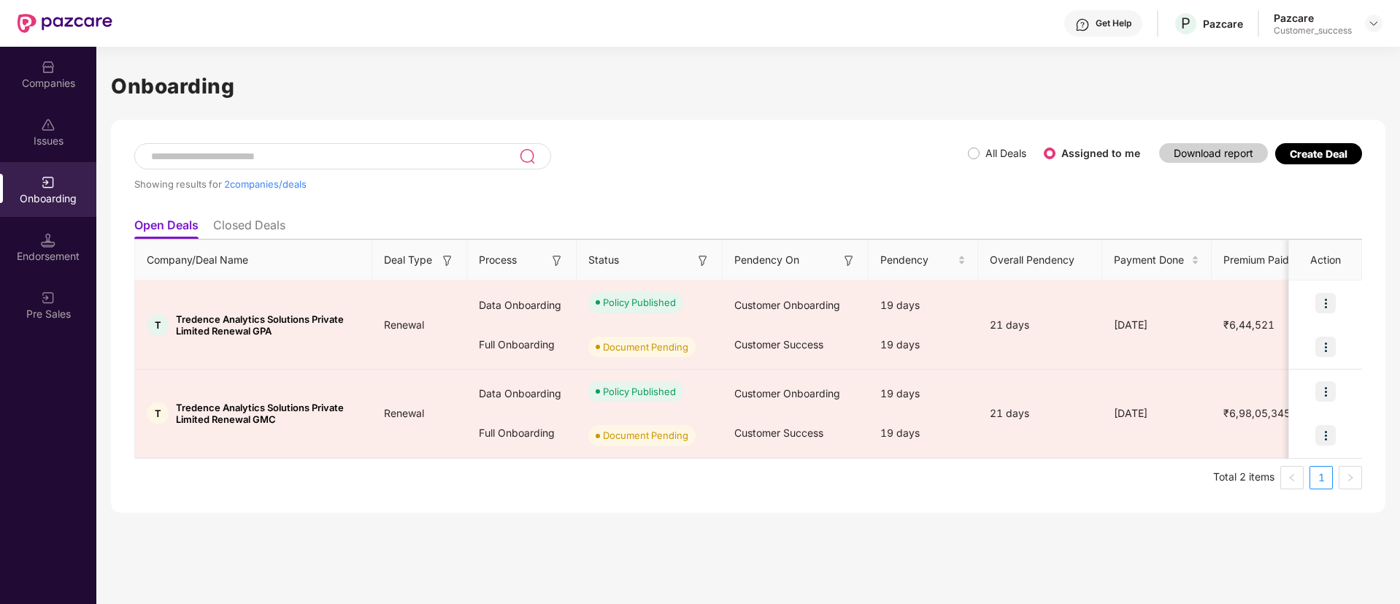
click at [266, 229] on li "Closed Deals" at bounding box center [249, 227] width 72 height 21
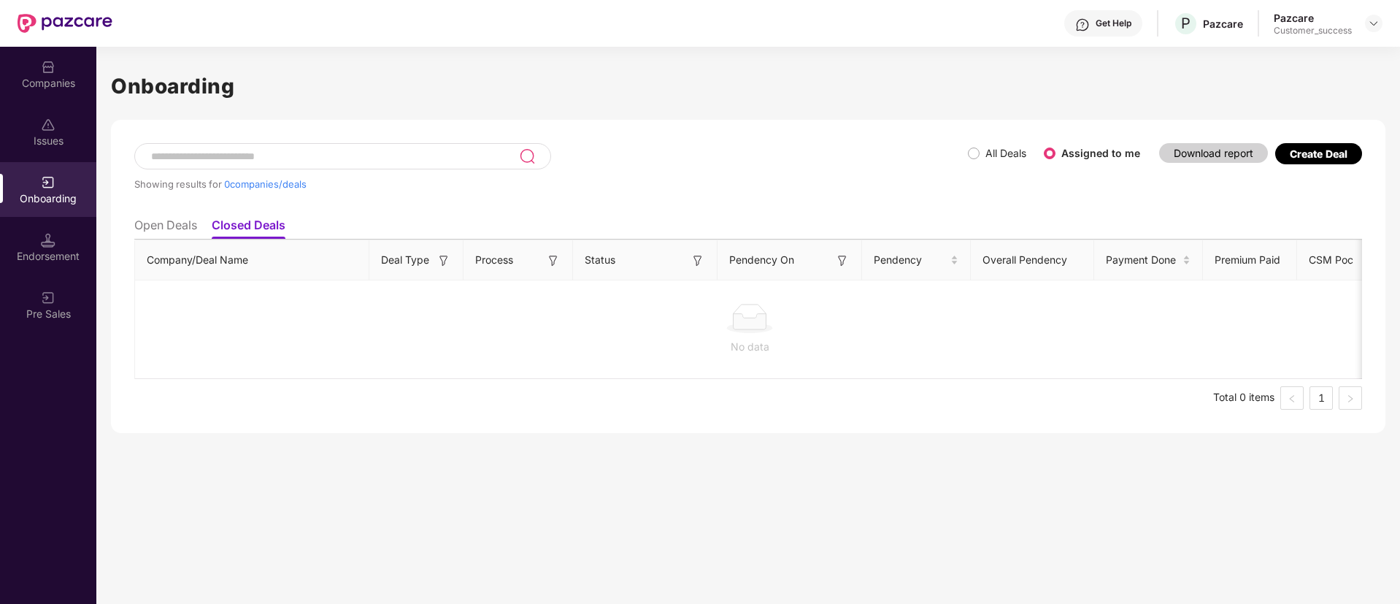
click at [142, 218] on li "Open Deals" at bounding box center [165, 227] width 63 height 21
